Goal: Book appointment/travel/reservation

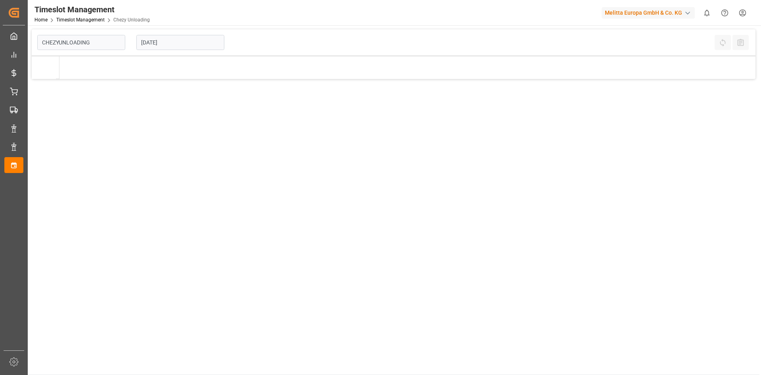
type input "Chezy Unloading"
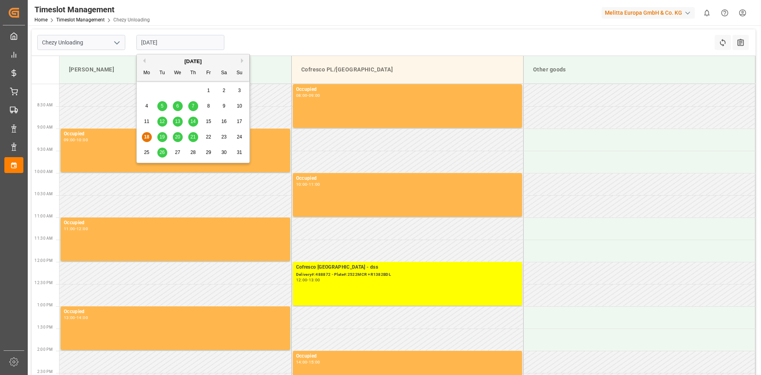
click at [157, 42] on input "[DATE]" at bounding box center [180, 42] width 88 height 15
click at [191, 136] on span "21" at bounding box center [192, 137] width 5 height 6
type input "[DATE]"
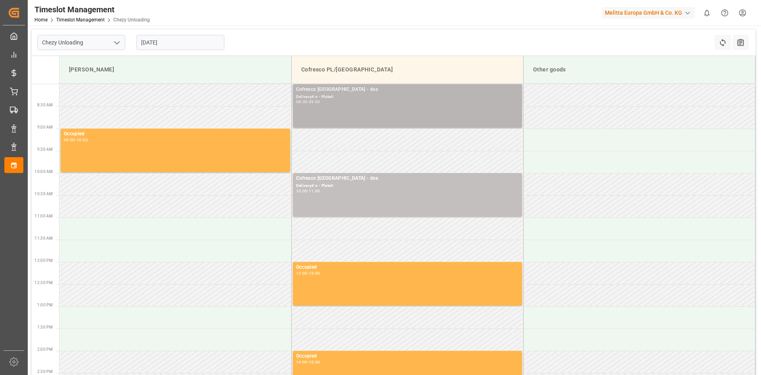
click at [385, 121] on div "Cofresco [GEOGRAPHIC_DATA] - dss Delivery#:x - Plate#: 08:00 - 09:00" at bounding box center [407, 106] width 223 height 40
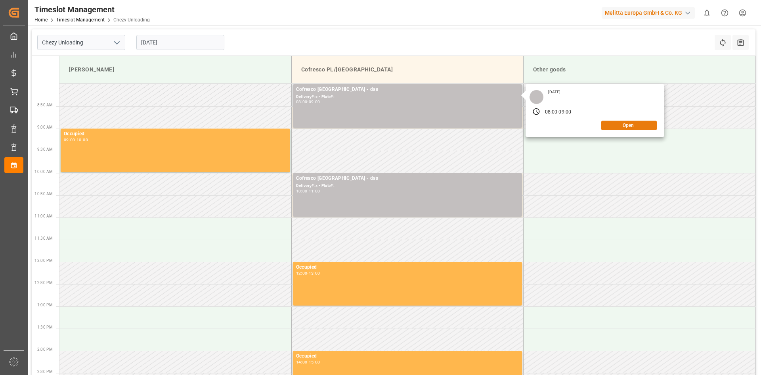
click at [633, 125] on button "Open" at bounding box center [628, 126] width 55 height 10
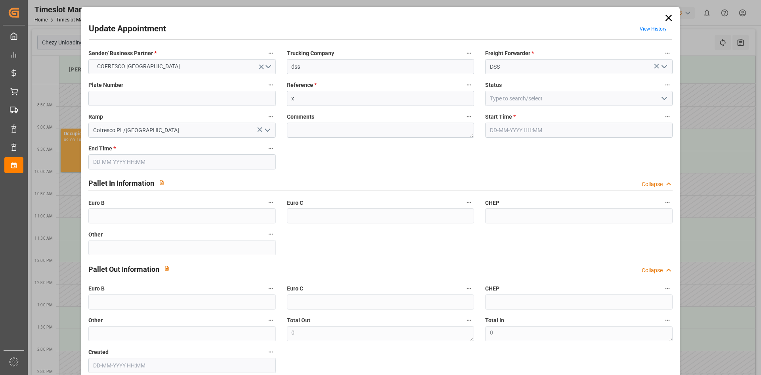
type input "[DATE] 08:00"
type input "[DATE] 09:00"
type input "[DATE] 10:24"
click at [321, 98] on input "x" at bounding box center [380, 98] width 187 height 15
drag, startPoint x: 321, startPoint y: 98, endPoint x: 186, endPoint y: 100, distance: 135.2
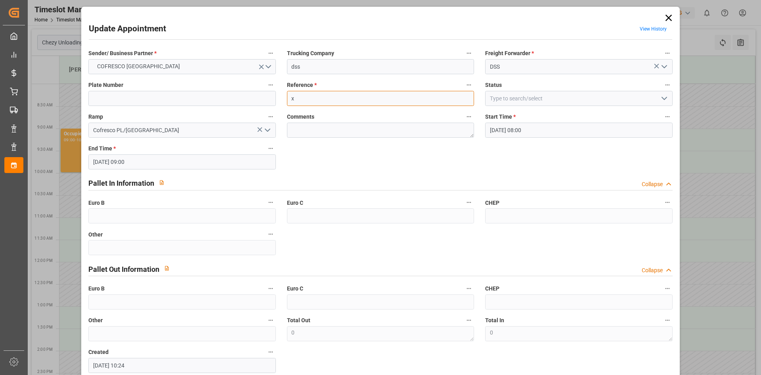
click at [321, 98] on input "x" at bounding box center [380, 98] width 187 height 15
click at [146, 100] on input at bounding box center [181, 98] width 187 height 15
click at [146, 101] on input at bounding box center [181, 98] width 187 height 15
paste input "WGM8501K/WGM4518P"
type input "WGM8501K/WGM4518P"
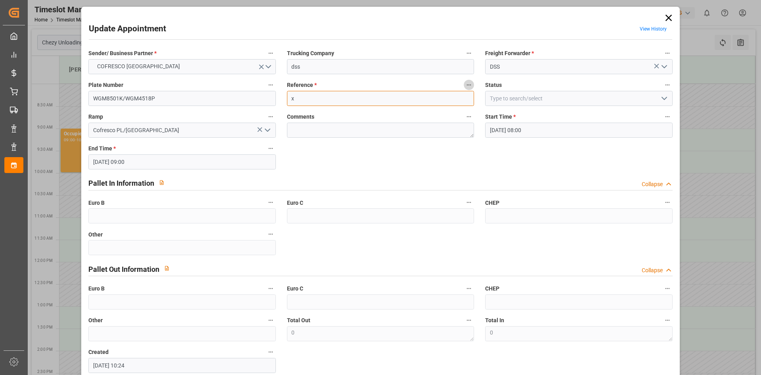
click at [364, 100] on input "x" at bounding box center [380, 98] width 187 height 15
paste input "" 488898""
click at [295, 100] on input "" 488898" at bounding box center [380, 98] width 187 height 15
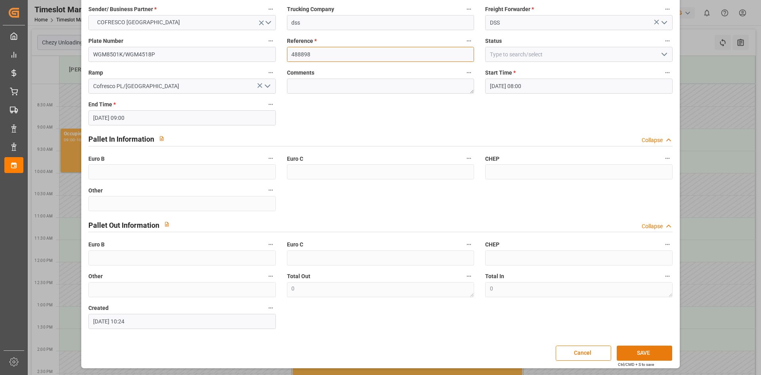
type input "488898"
click at [644, 354] on button "SAVE" at bounding box center [644, 352] width 55 height 15
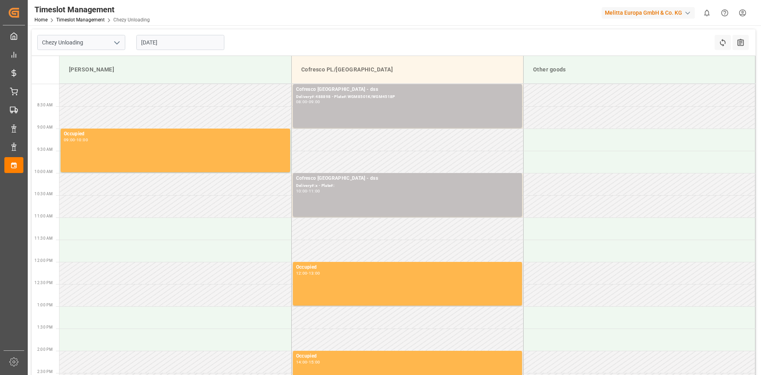
click at [159, 41] on input "[DATE]" at bounding box center [180, 42] width 88 height 15
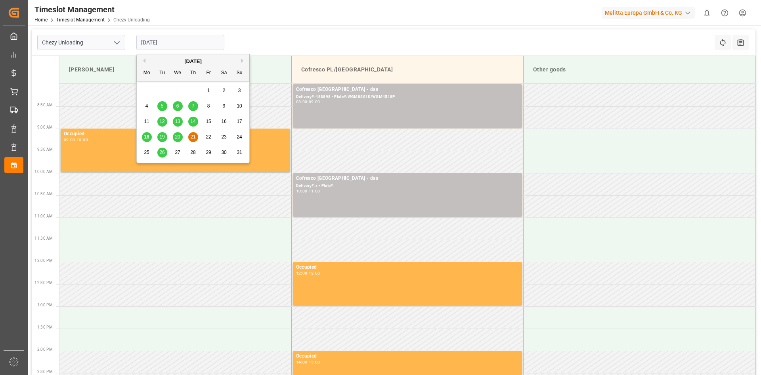
click at [207, 136] on span "22" at bounding box center [208, 137] width 5 height 6
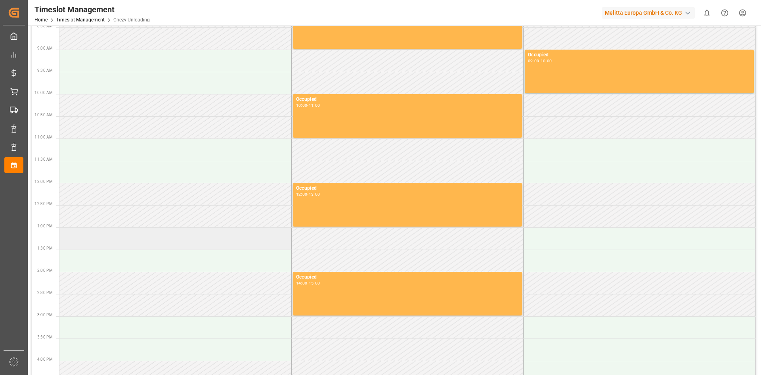
scroll to position [0, 0]
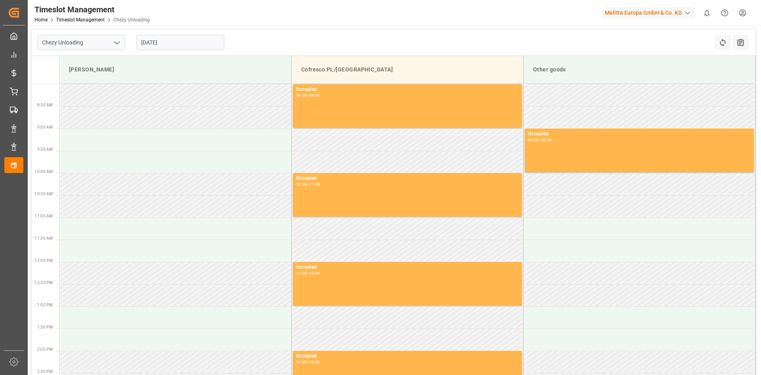
click at [164, 43] on input "[DATE]" at bounding box center [180, 42] width 88 height 15
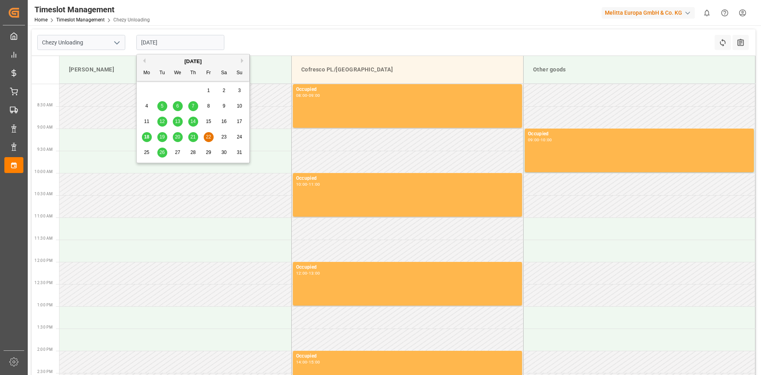
click at [149, 153] on span "25" at bounding box center [146, 152] width 5 height 6
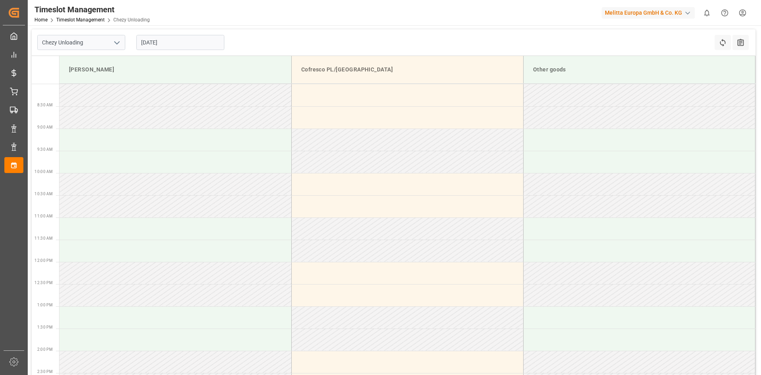
click at [181, 42] on input "[DATE]" at bounding box center [180, 42] width 88 height 15
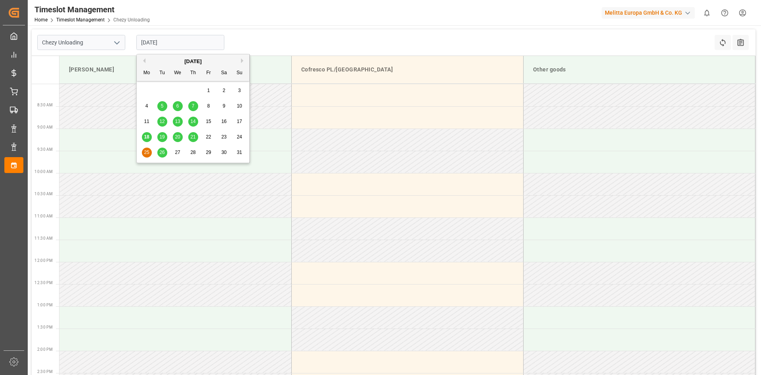
click at [168, 153] on div "25 26 27 28 29 30 31" at bounding box center [193, 152] width 108 height 15
click at [165, 153] on div "26" at bounding box center [162, 153] width 10 height 10
type input "[DATE]"
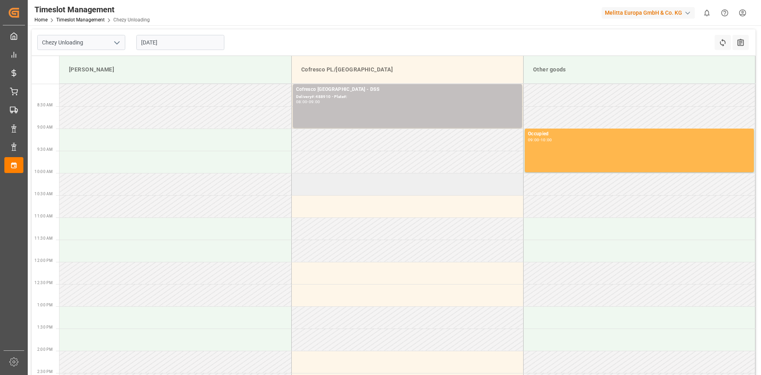
click at [304, 192] on td at bounding box center [407, 184] width 232 height 22
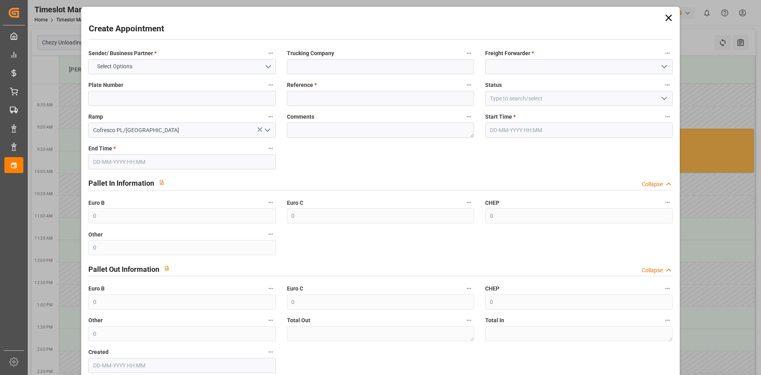
type input "[DATE] 10:00"
type input "[DATE] 11:00"
drag, startPoint x: 343, startPoint y: 105, endPoint x: 346, endPoint y: 95, distance: 11.1
click at [343, 105] on input at bounding box center [380, 98] width 187 height 15
paste input "" 488909""
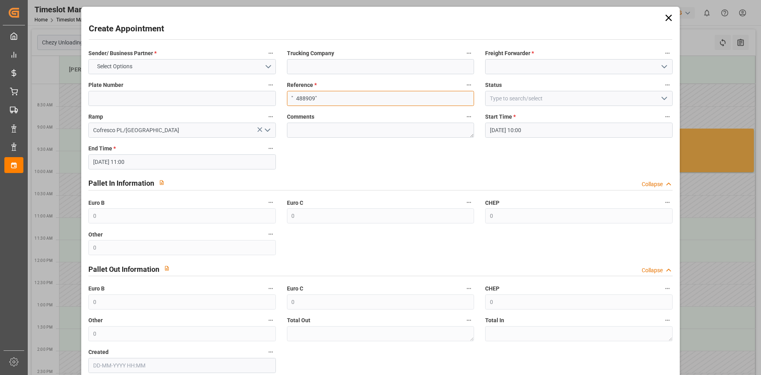
type input "" 488909""
click at [222, 98] on input at bounding box center [181, 98] width 187 height 15
type input "x"
click at [379, 63] on input at bounding box center [380, 66] width 187 height 15
type input "dss"
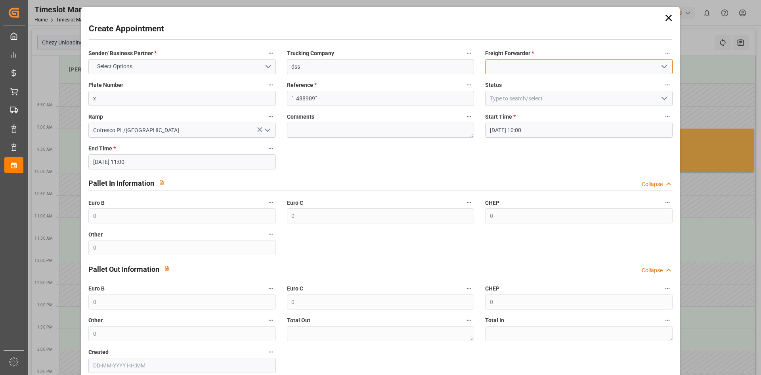
click at [521, 65] on input at bounding box center [578, 66] width 187 height 15
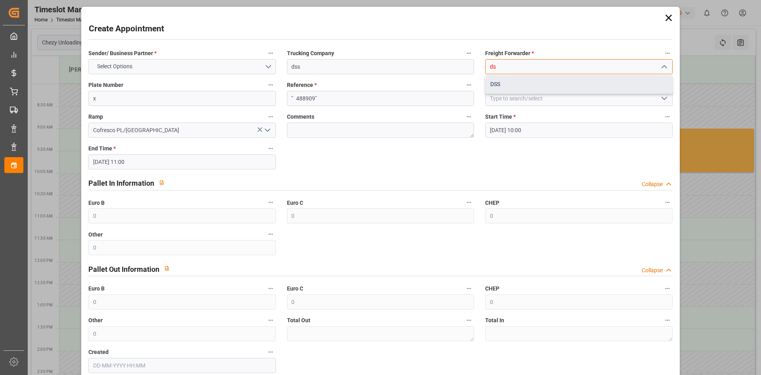
click at [501, 86] on div "DSS" at bounding box center [579, 84] width 186 height 18
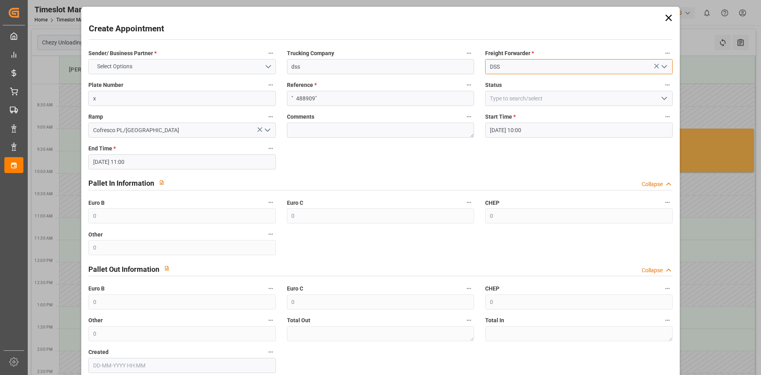
type input "DSS"
click at [183, 69] on button "Select Options" at bounding box center [181, 66] width 187 height 15
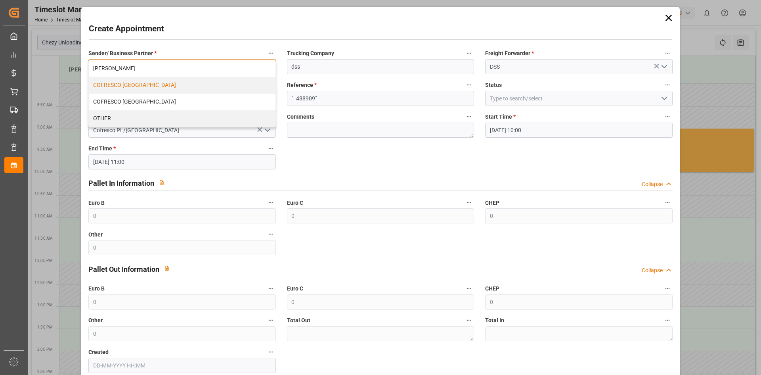
click at [159, 84] on div "COFRESCO [GEOGRAPHIC_DATA]" at bounding box center [182, 85] width 186 height 17
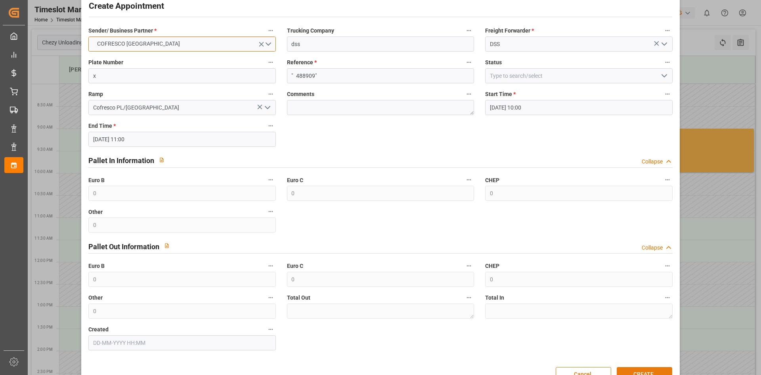
scroll to position [44, 0]
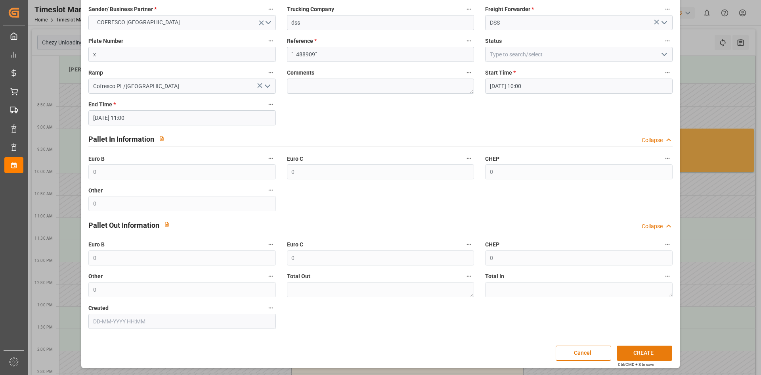
click at [629, 349] on button "CREATE" at bounding box center [644, 352] width 55 height 15
